Goal: Find specific page/section: Find specific page/section

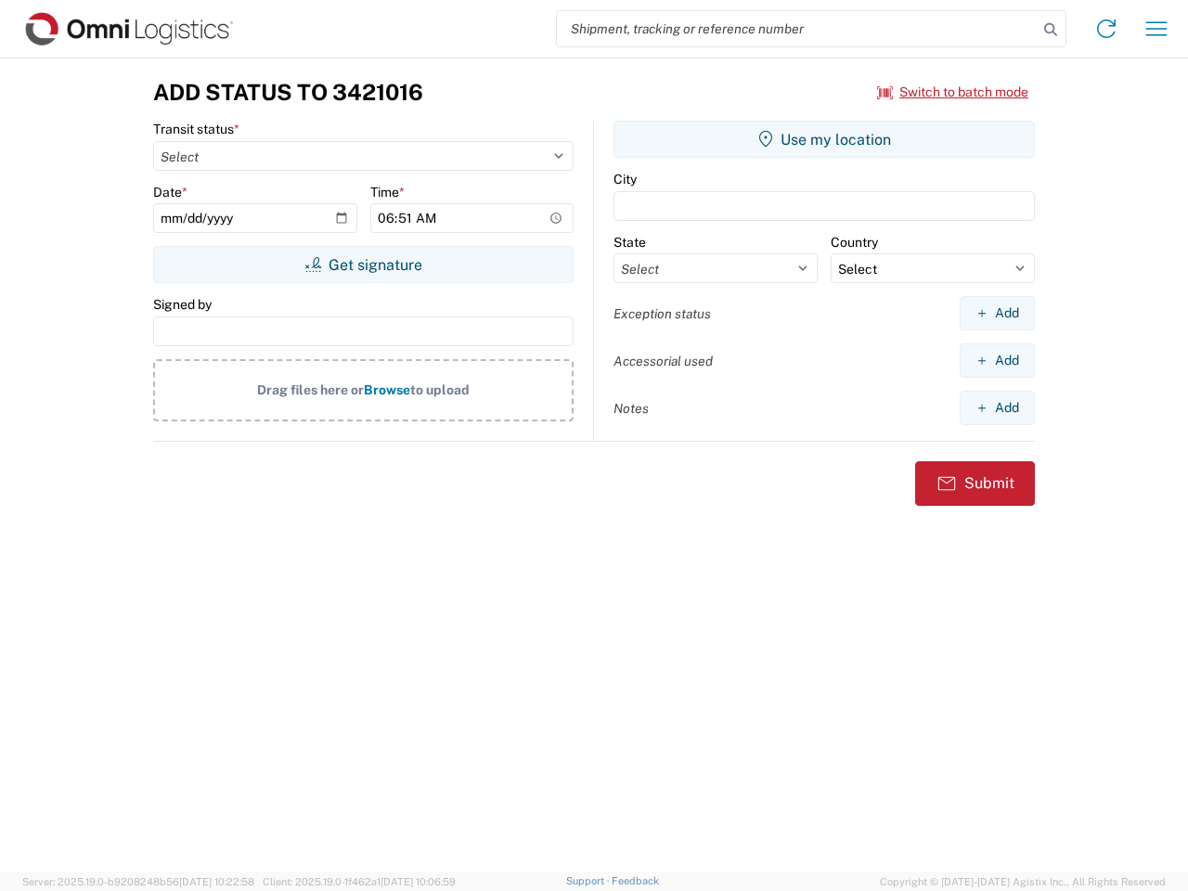
click at [797, 29] on input "search" at bounding box center [797, 28] width 481 height 35
click at [1051, 30] on icon at bounding box center [1051, 30] width 26 height 26
click at [1107, 29] on icon at bounding box center [1107, 29] width 30 height 30
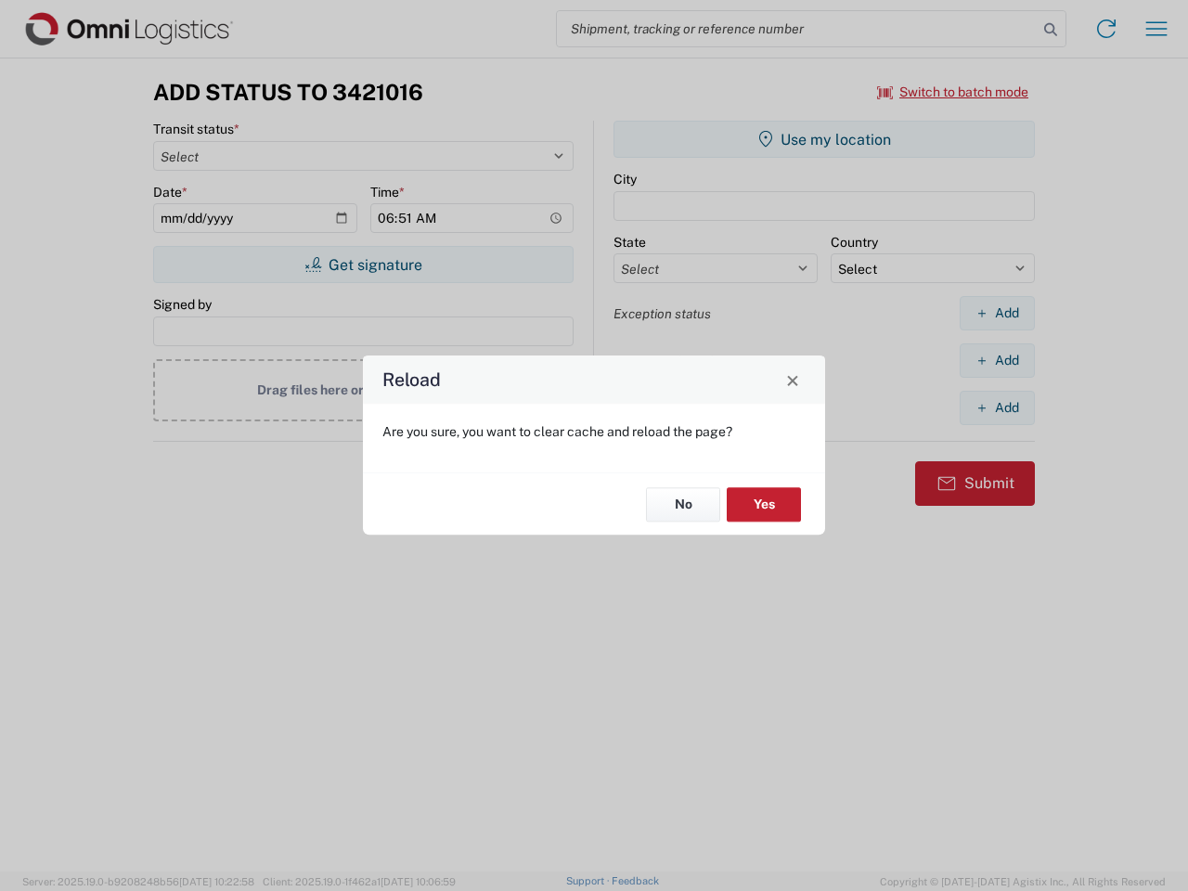
click at [953, 92] on div "Reload Are you sure, you want to clear cache and reload the page? No Yes" at bounding box center [594, 445] width 1188 height 891
click at [363, 265] on div "Reload Are you sure, you want to clear cache and reload the page? No Yes" at bounding box center [594, 445] width 1188 height 891
click at [824, 139] on div "Reload Are you sure, you want to clear cache and reload the page? No Yes" at bounding box center [594, 445] width 1188 height 891
click at [997, 313] on div "Reload Are you sure, you want to clear cache and reload the page? No Yes" at bounding box center [594, 445] width 1188 height 891
click at [997, 360] on div "Reload Are you sure, you want to clear cache and reload the page? No Yes" at bounding box center [594, 445] width 1188 height 891
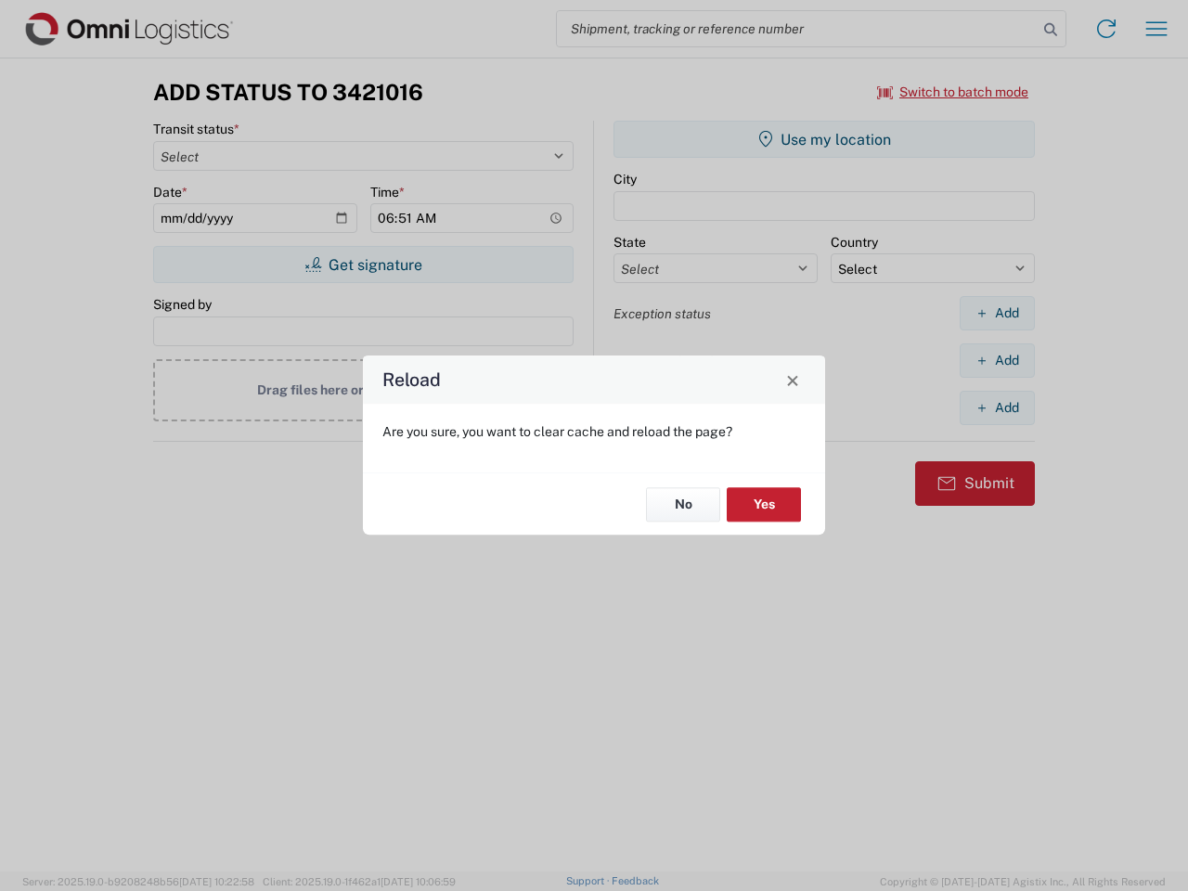
click at [997, 408] on div "Reload Are you sure, you want to clear cache and reload the page? No Yes" at bounding box center [594, 445] width 1188 height 891
